Goal: Transaction & Acquisition: Purchase product/service

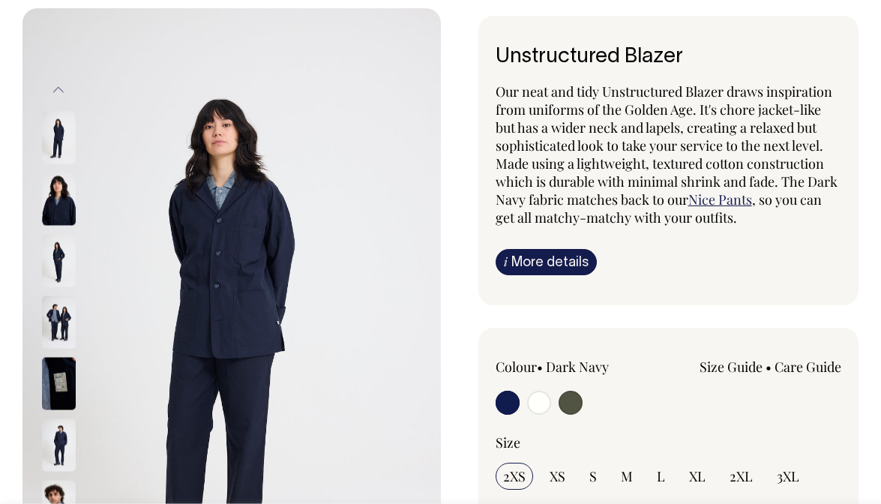
click at [538, 410] on input "radio" at bounding box center [539, 403] width 24 height 24
radio input "true"
radio input "false"
radio input "true"
select select "Off-White"
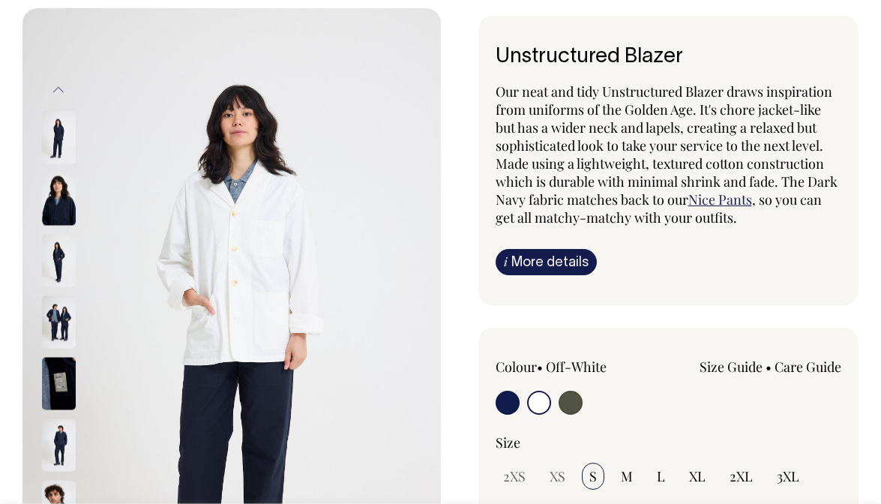
scroll to position [92, 0]
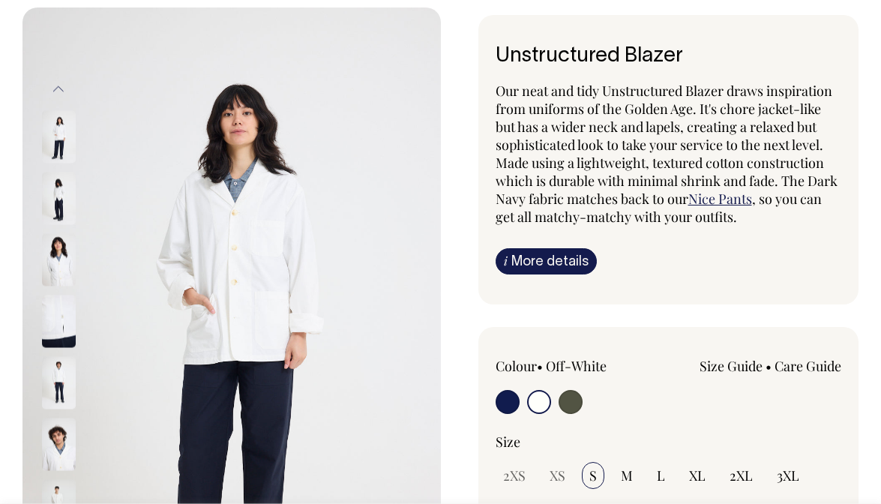
click at [470, 97] on div "Unstructured Blazer Our neat and tidy Unstructured Blazer draws inspiration fro…" at bounding box center [650, 508] width 418 height 986
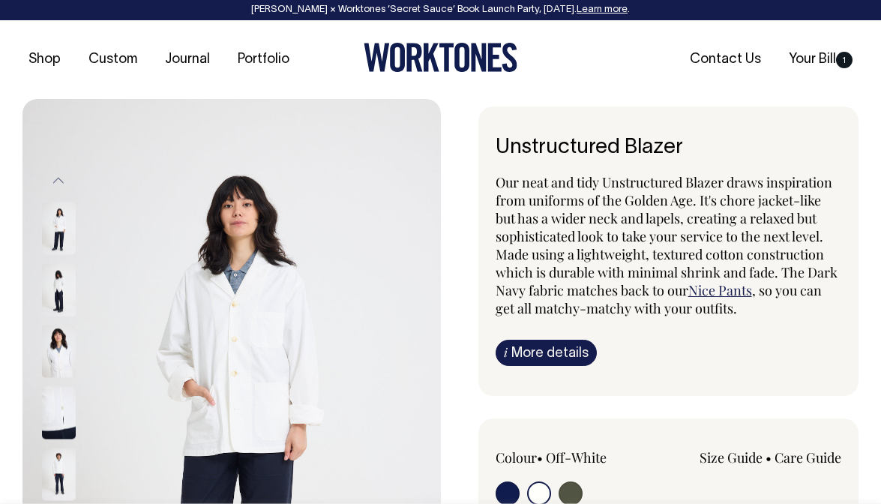
scroll to position [0, 0]
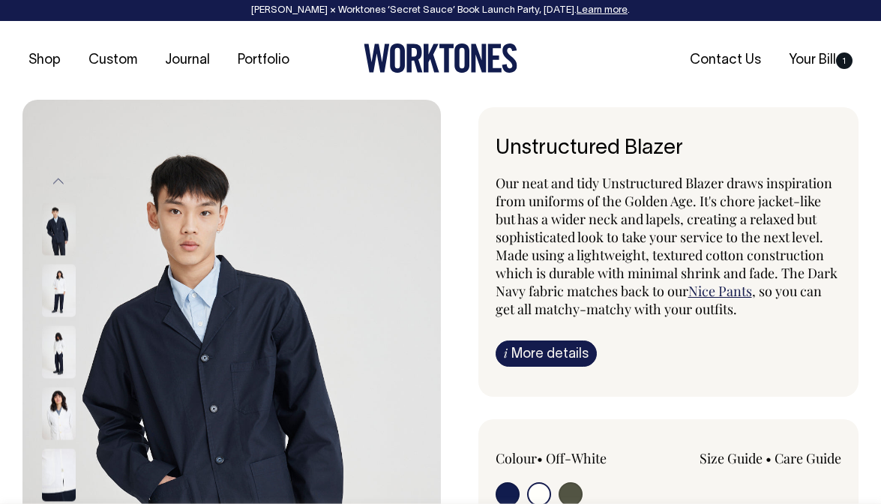
click at [544, 349] on link "i More details" at bounding box center [545, 353] width 101 height 26
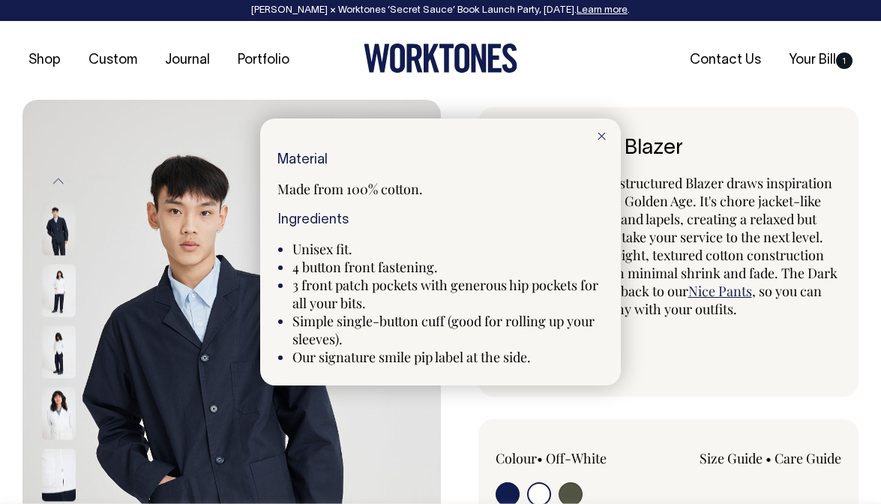
click at [659, 155] on div at bounding box center [440, 252] width 881 height 504
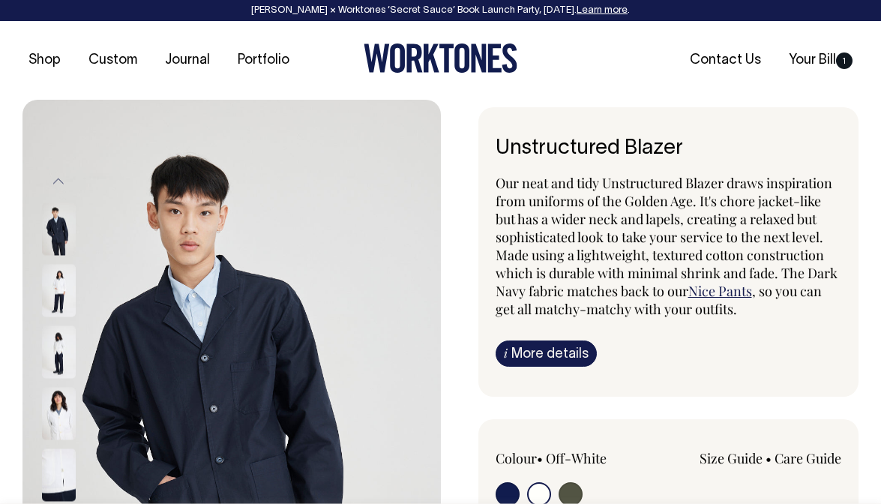
click at [56, 286] on img at bounding box center [59, 291] width 34 height 52
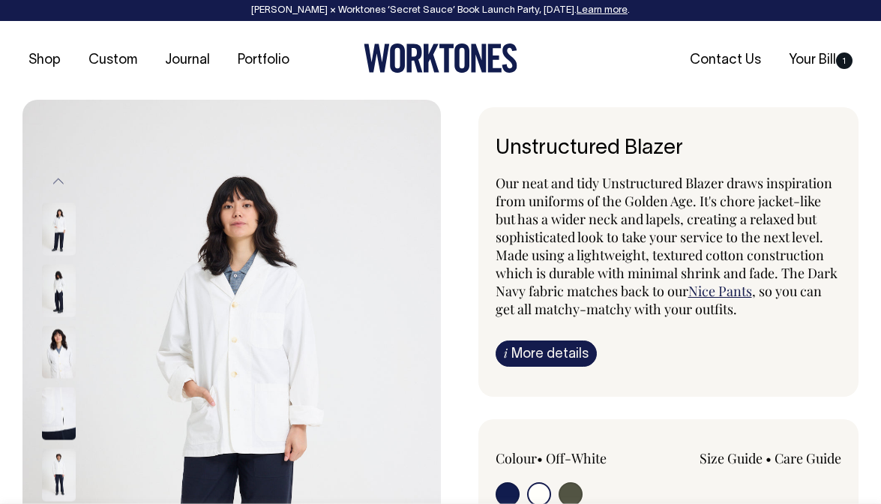
click at [68, 296] on img at bounding box center [59, 291] width 34 height 52
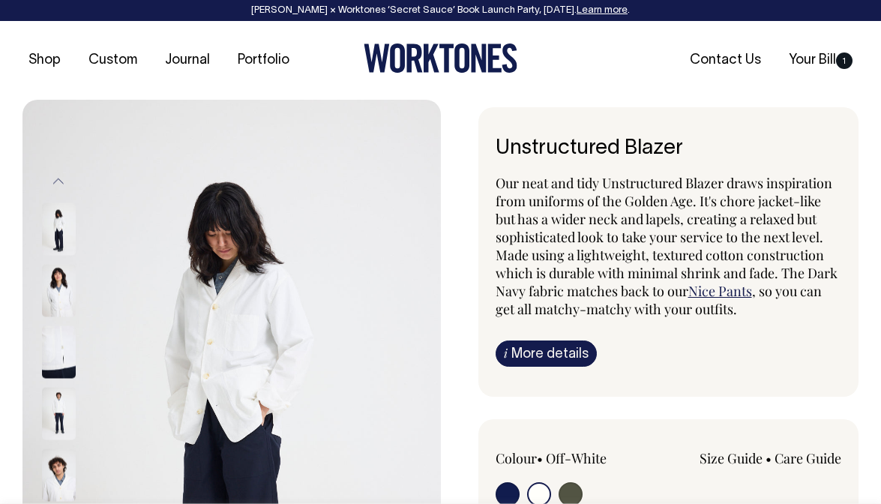
click at [61, 304] on img at bounding box center [59, 291] width 34 height 52
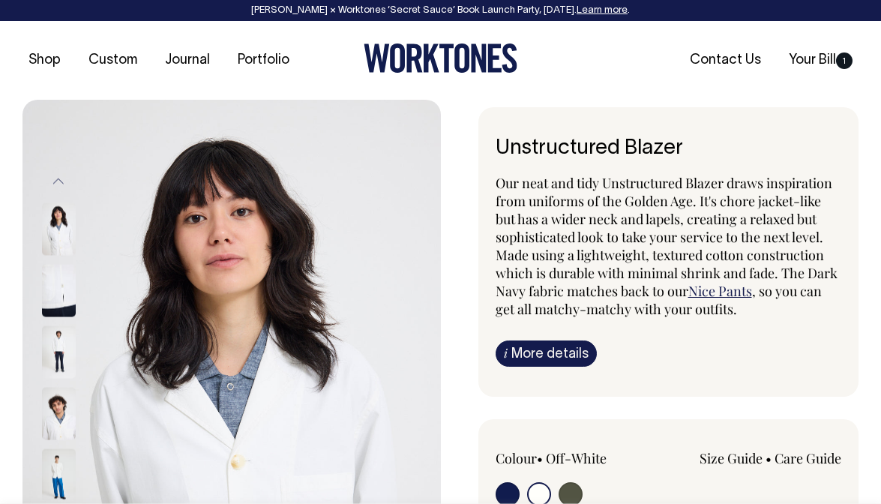
click at [65, 347] on img at bounding box center [59, 352] width 34 height 52
